Goal: Information Seeking & Learning: Learn about a topic

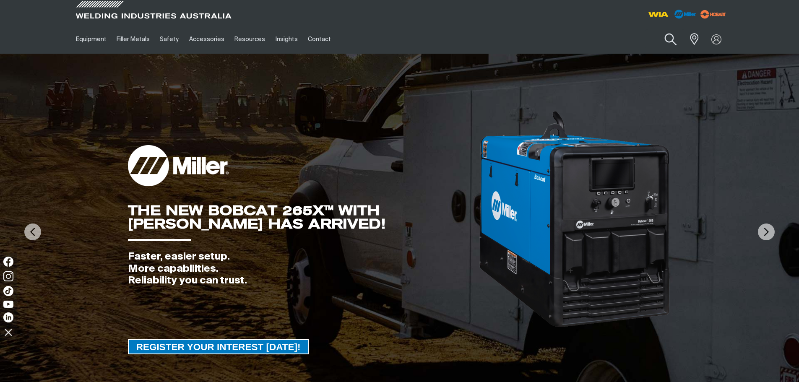
click at [669, 38] on button "Search products" at bounding box center [670, 40] width 34 height 24
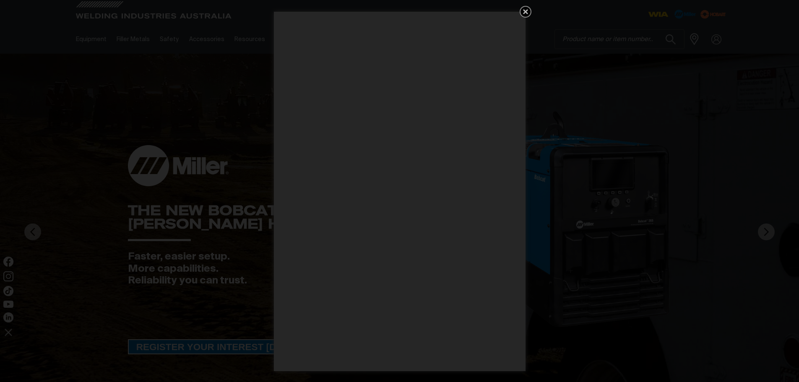
click at [527, 10] on icon "Get 5 WIA Welding Guides Free!" at bounding box center [525, 11] width 5 height 5
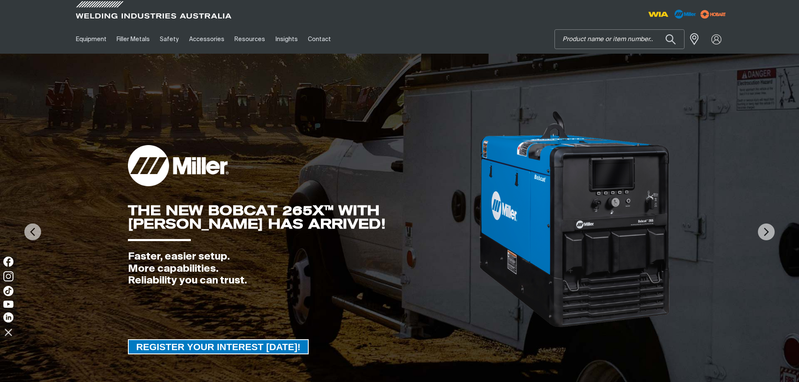
click at [585, 41] on input "Search" at bounding box center [619, 39] width 129 height 19
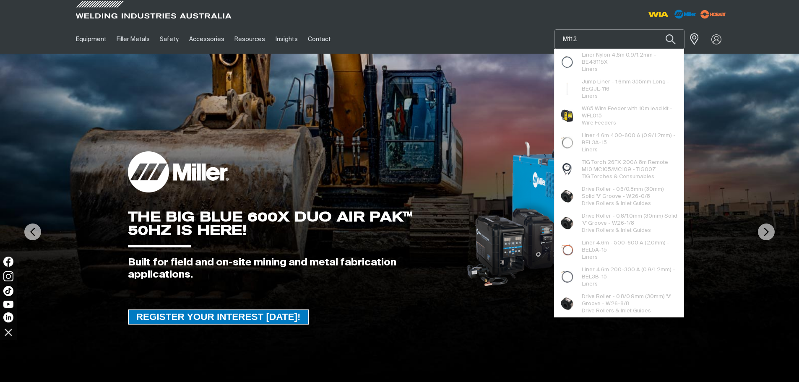
type input "M112"
click at [656, 29] on button "Search products" at bounding box center [670, 39] width 29 height 20
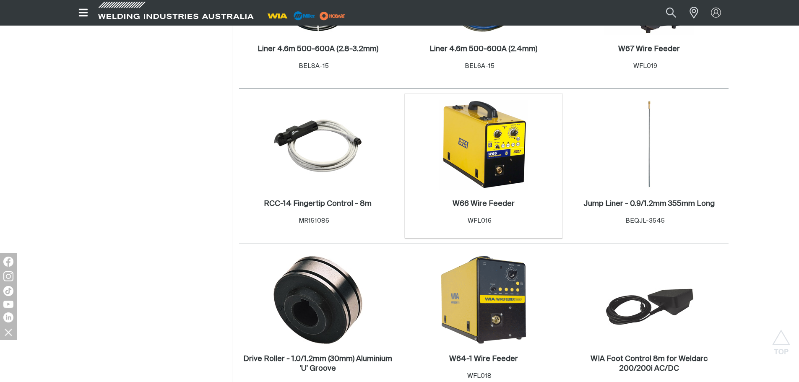
scroll to position [965, 0]
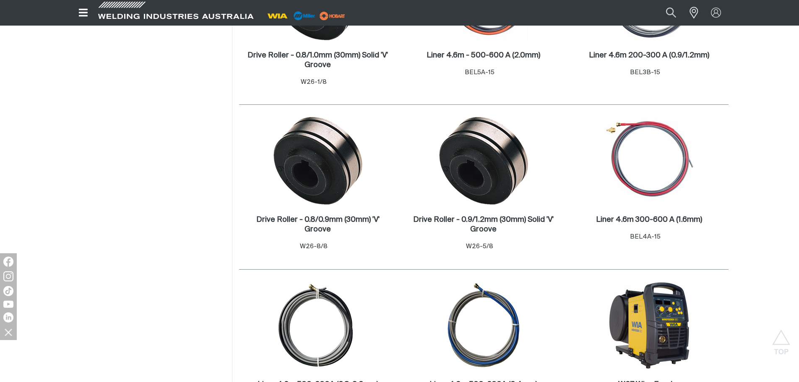
scroll to position [713, 0]
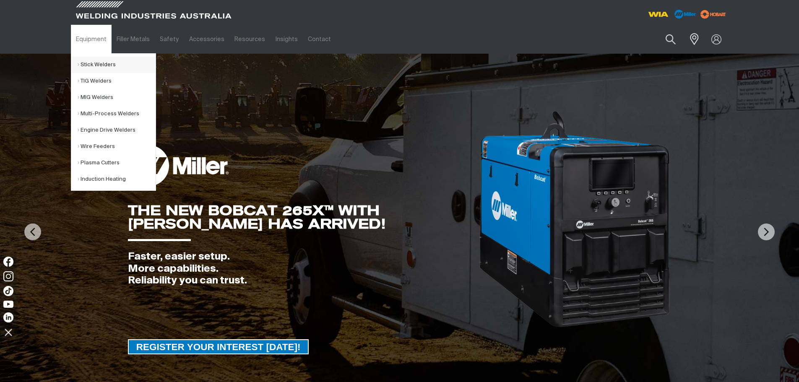
click at [90, 66] on link "Stick Welders" at bounding box center [117, 65] width 78 height 16
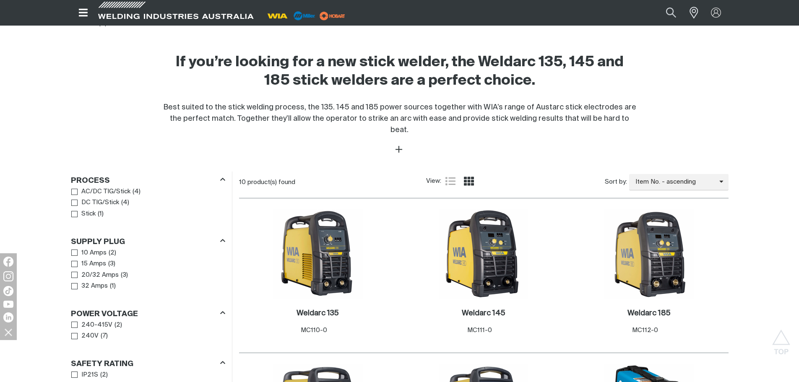
scroll to position [336, 0]
